Goal: Task Accomplishment & Management: Manage account settings

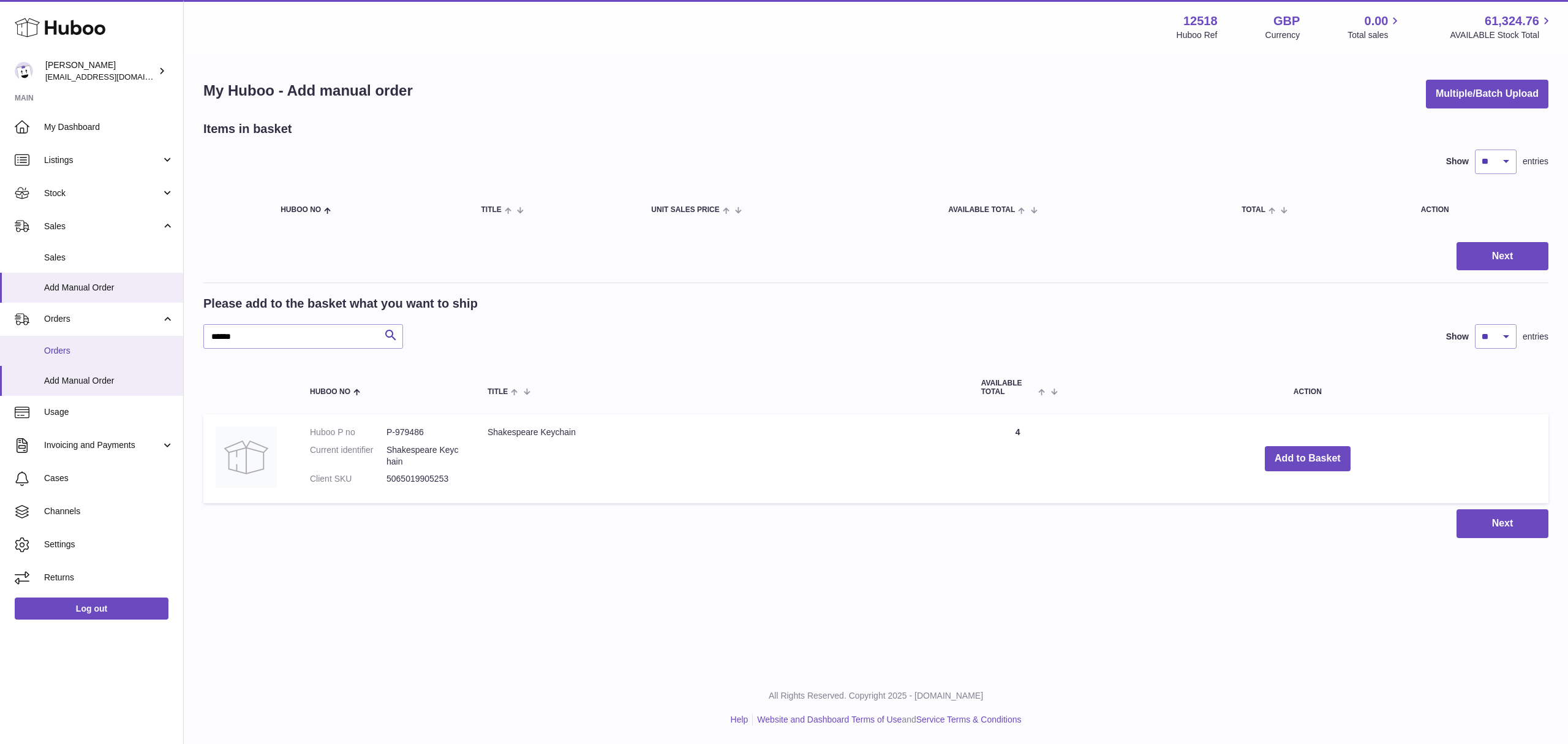
click at [100, 352] on span "Orders" at bounding box center [109, 351] width 130 height 12
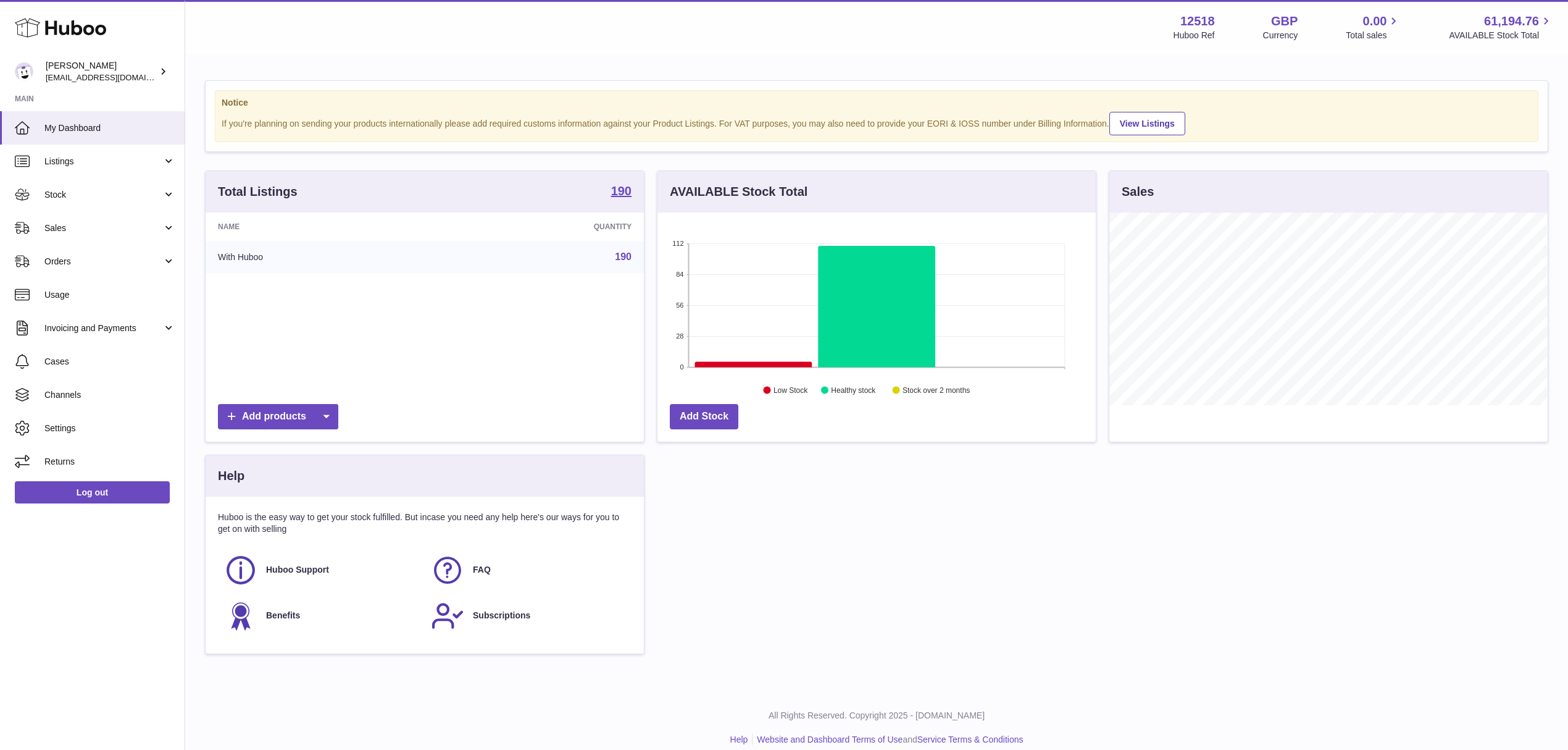
scroll to position [193, 438]
click at [88, 263] on span "Orders" at bounding box center [103, 262] width 118 height 12
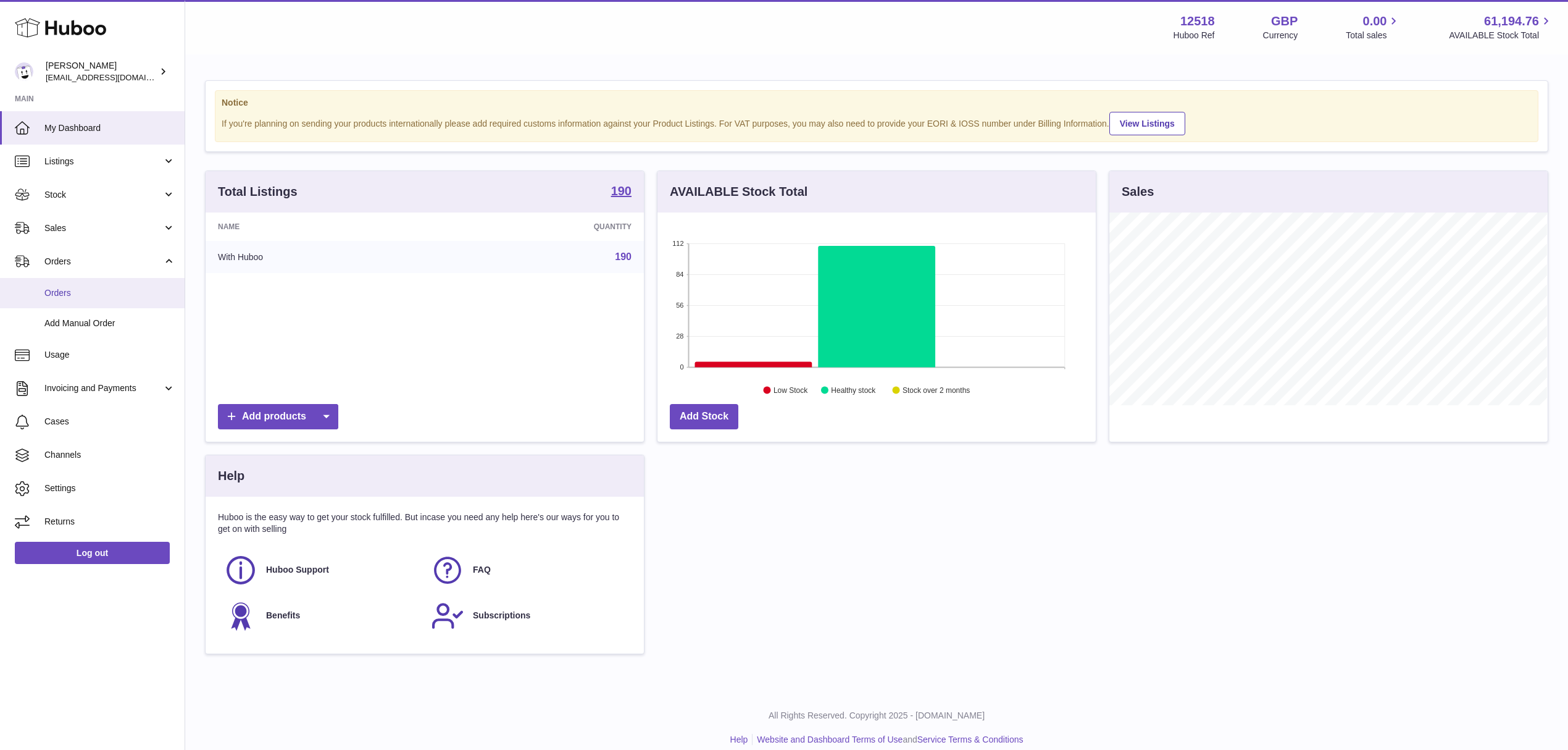
click at [90, 287] on span "Orders" at bounding box center [110, 293] width 131 height 12
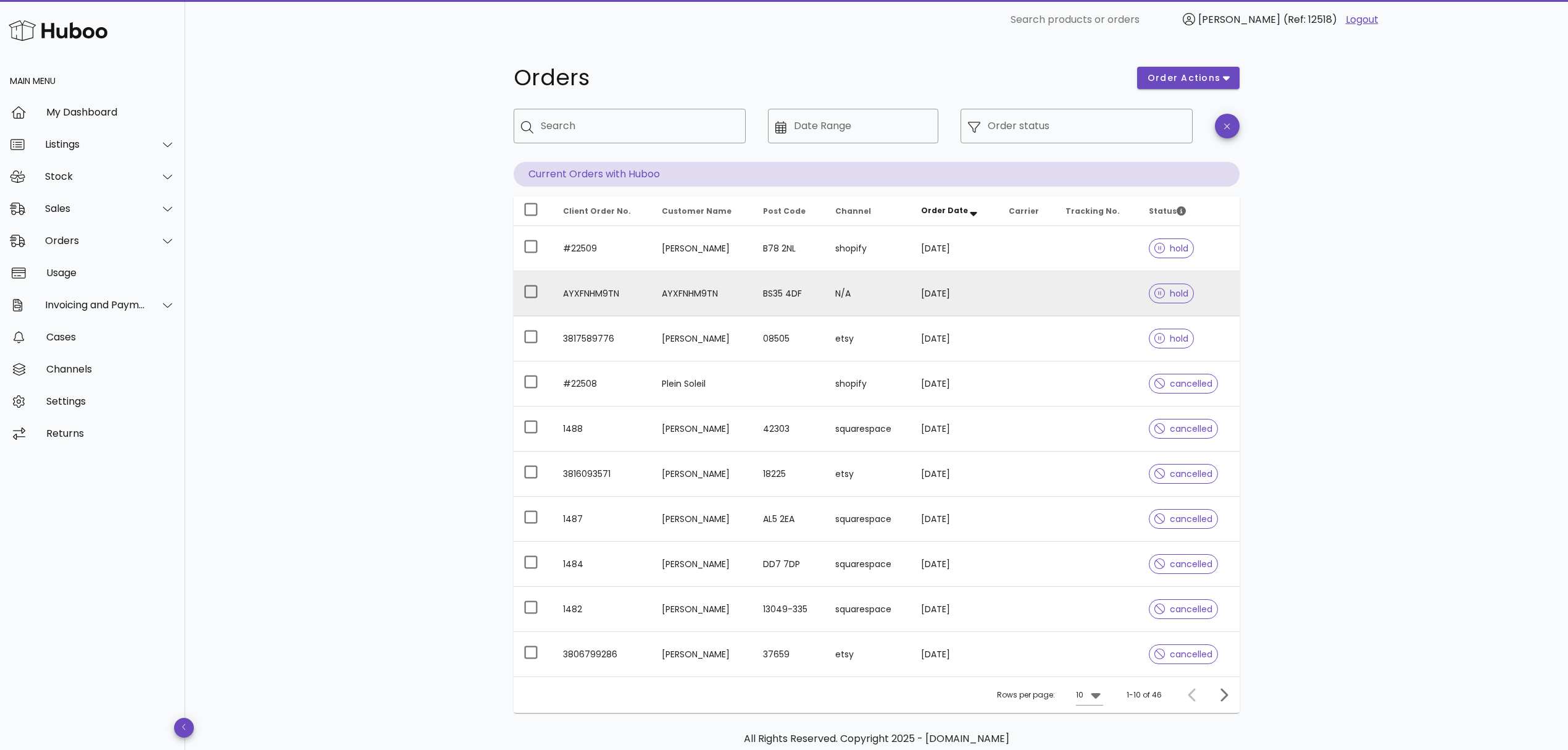
click at [1050, 300] on td at bounding box center [1027, 294] width 57 height 45
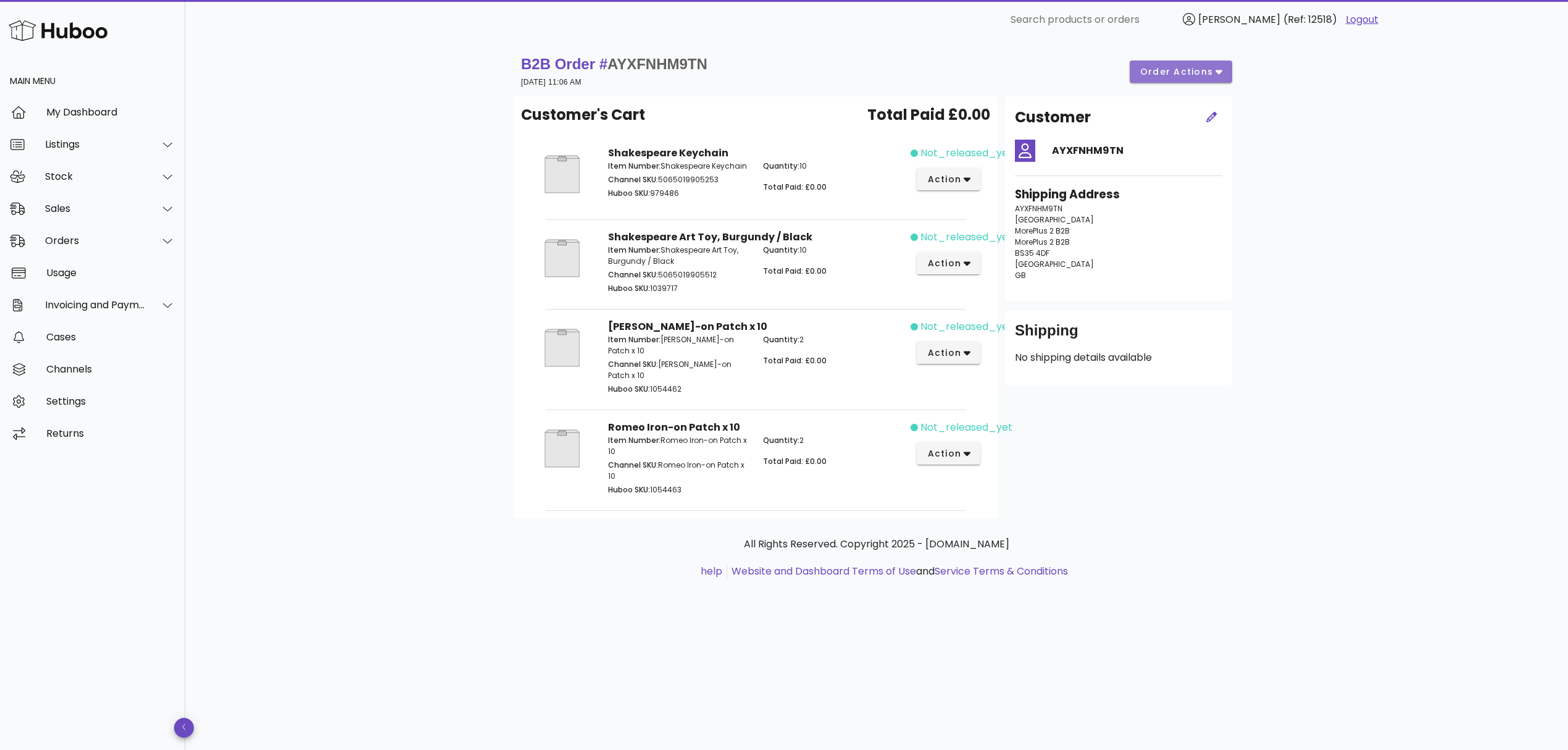
click at [1186, 76] on span "order actions" at bounding box center [1177, 72] width 74 height 13
click at [1191, 82] on div "Release" at bounding box center [1213, 81] width 52 height 12
click at [110, 208] on div "Sales" at bounding box center [95, 209] width 100 height 12
click at [107, 230] on div "Sales" at bounding box center [110, 240] width 131 height 27
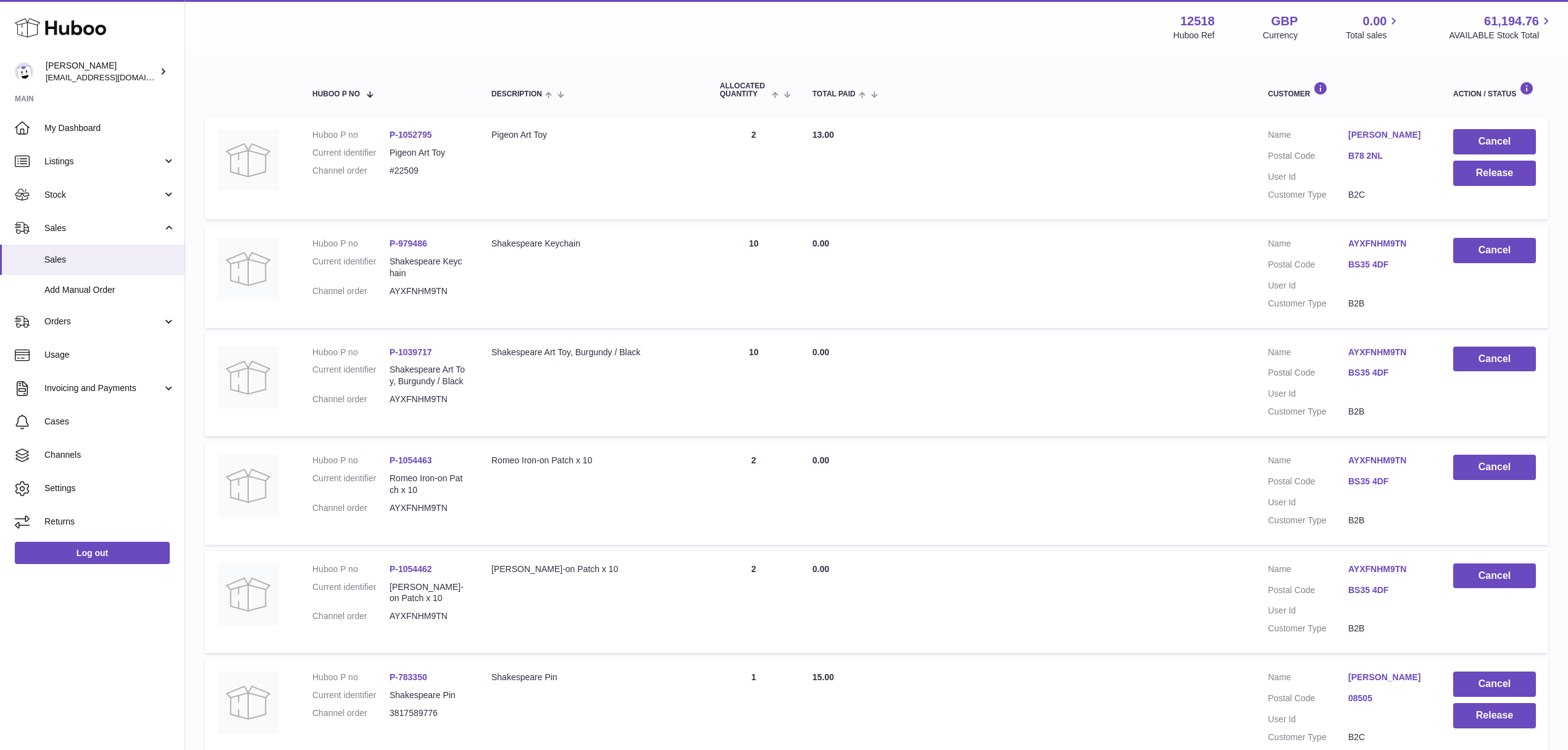
scroll to position [164, 0]
